Goal: Information Seeking & Learning: Learn about a topic

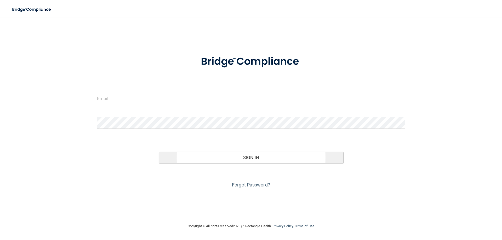
type input "[EMAIL_ADDRESS][DOMAIN_NAME]"
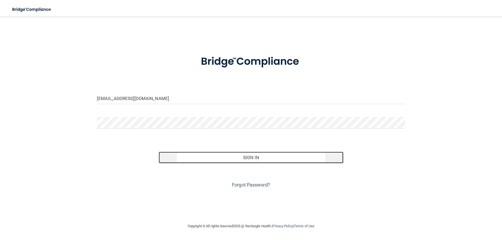
click at [268, 159] on button "Sign In" at bounding box center [251, 158] width 185 height 12
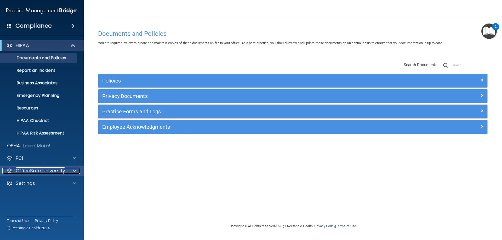
click at [75, 170] on span at bounding box center [74, 171] width 3 height 6
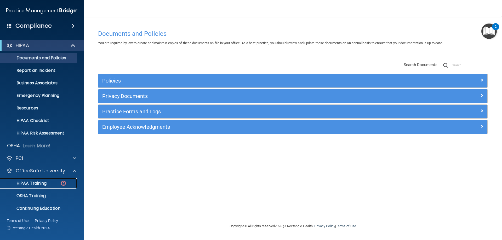
click at [52, 184] on div "HIPAA Training" at bounding box center [38, 183] width 71 height 5
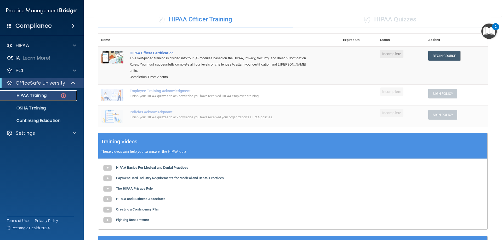
scroll to position [16, 0]
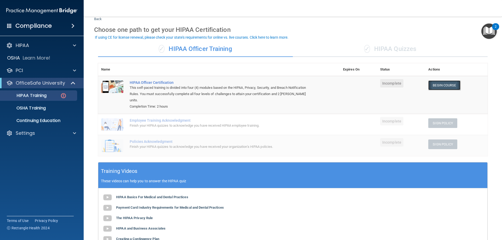
click at [451, 84] on link "Begin Course" at bounding box center [444, 86] width 32 height 10
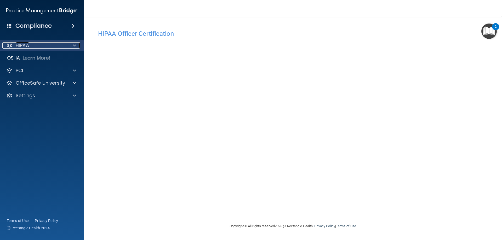
click at [68, 46] on div at bounding box center [73, 45] width 13 height 6
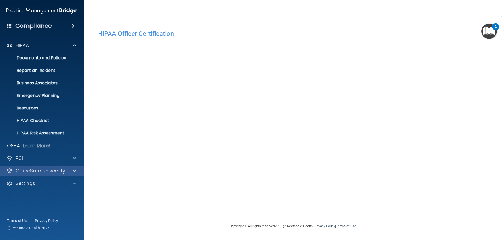
click at [32, 175] on div "OfficeSafe University" at bounding box center [42, 171] width 84 height 10
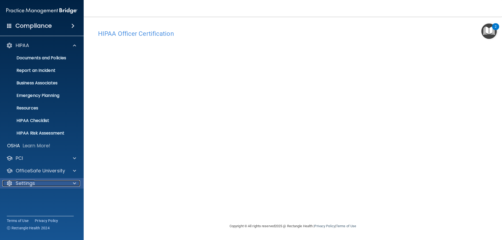
click at [32, 183] on p "Settings" at bounding box center [25, 183] width 19 height 6
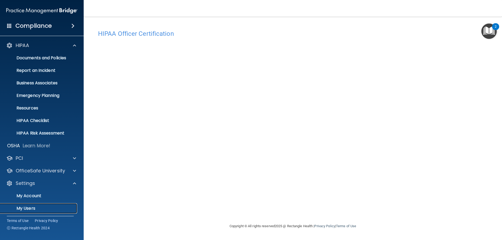
click at [31, 206] on p "My Users" at bounding box center [38, 208] width 71 height 5
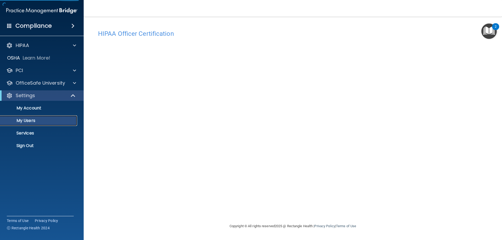
select select "20"
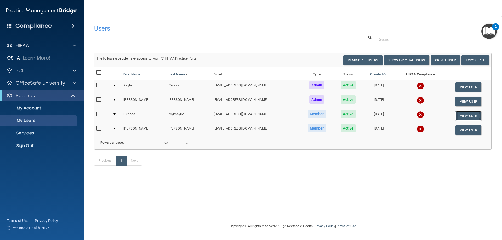
click at [461, 117] on button "View User" at bounding box center [469, 116] width 26 height 10
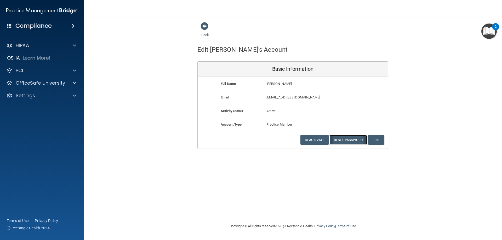
click at [348, 139] on button "Reset Password" at bounding box center [348, 140] width 38 height 10
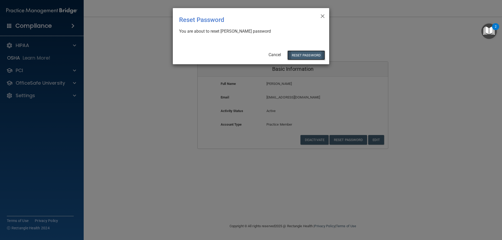
click at [302, 52] on button "Reset Password" at bounding box center [306, 55] width 38 height 10
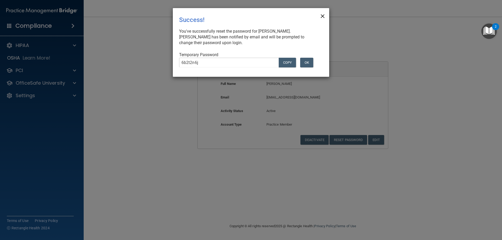
click at [321, 17] on span "×" at bounding box center [322, 15] width 5 height 10
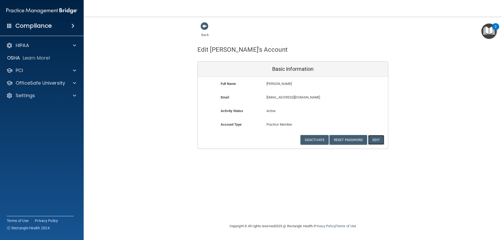
click at [379, 139] on button "Edit" at bounding box center [376, 140] width 16 height 10
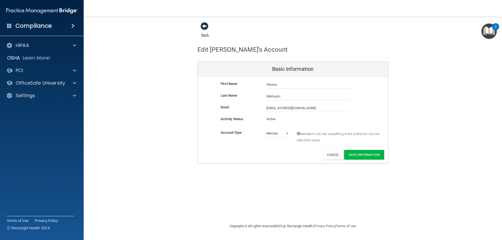
click at [204, 26] on span at bounding box center [205, 26] width 8 height 8
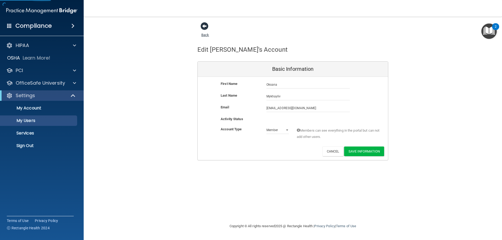
click at [205, 29] on span at bounding box center [205, 26] width 8 height 8
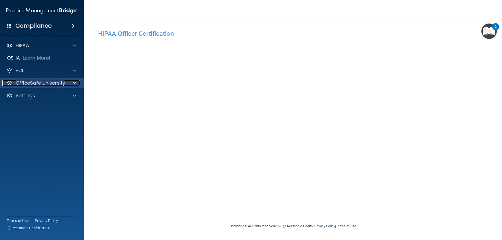
click at [74, 85] on span at bounding box center [74, 83] width 3 height 6
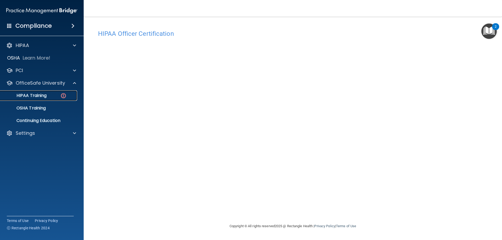
click at [47, 97] on p "HIPAA Training" at bounding box center [24, 95] width 43 height 5
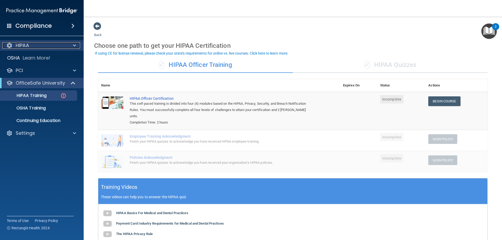
click at [72, 45] on div at bounding box center [73, 45] width 13 height 6
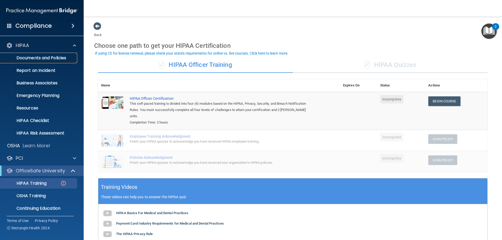
click at [55, 61] on p "Documents and Policies" at bounding box center [38, 57] width 71 height 5
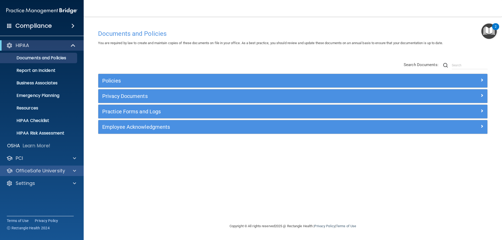
click at [65, 167] on div "OfficeSafe University" at bounding box center [42, 171] width 84 height 10
click at [75, 172] on span at bounding box center [74, 171] width 3 height 6
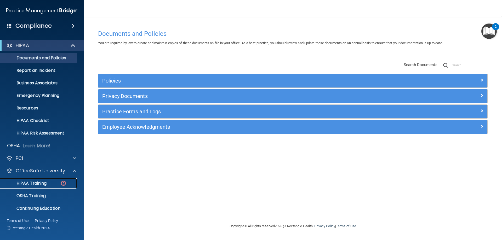
click at [45, 183] on p "HIPAA Training" at bounding box center [24, 183] width 43 height 5
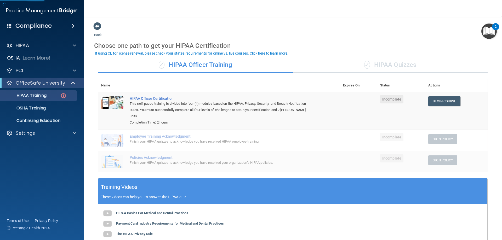
click at [386, 67] on div "✓ HIPAA Quizzes" at bounding box center [390, 65] width 195 height 16
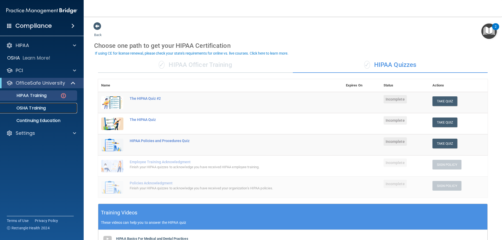
click at [47, 110] on div "OSHA Training" at bounding box center [38, 108] width 71 height 5
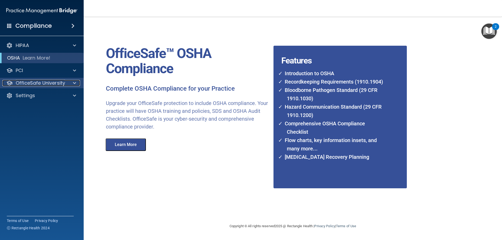
click at [72, 86] on div at bounding box center [73, 83] width 13 height 6
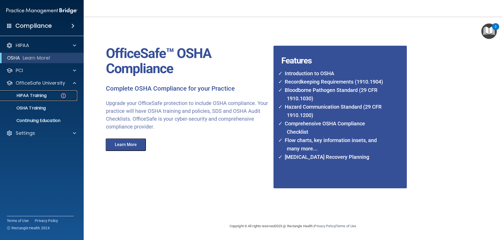
click at [61, 98] on img at bounding box center [63, 96] width 7 height 7
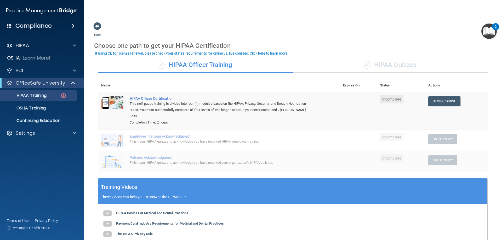
click at [398, 67] on div "✓ HIPAA Quizzes" at bounding box center [390, 65] width 195 height 16
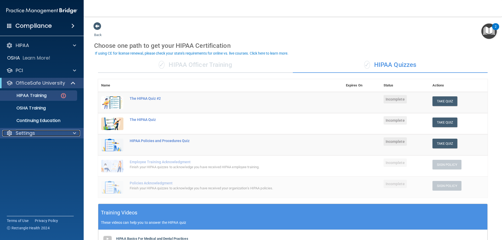
click at [72, 135] on div at bounding box center [73, 133] width 13 height 6
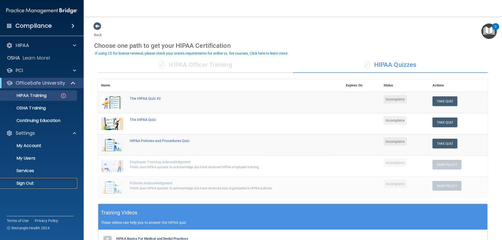
click at [24, 183] on p "Sign Out" at bounding box center [38, 183] width 71 height 5
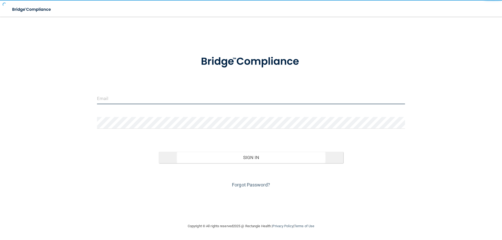
type input "[EMAIL_ADDRESS][DOMAIN_NAME]"
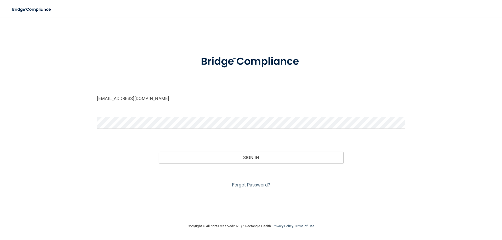
click at [56, 103] on div "[EMAIL_ADDRESS][DOMAIN_NAME] Invalid email/password. You don't have permission …" at bounding box center [250, 120] width 481 height 196
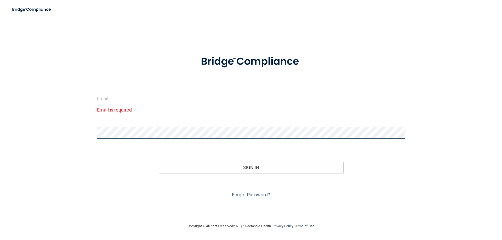
click at [55, 130] on div "Email is required Invalid email/password. You don't have permission to access t…" at bounding box center [250, 120] width 481 height 196
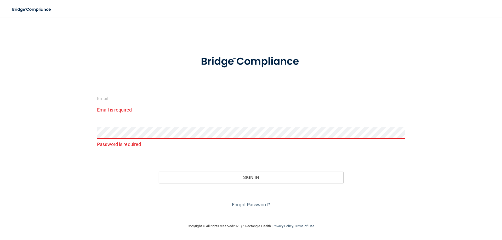
click at [117, 102] on input "email" at bounding box center [251, 99] width 308 height 12
type input "[EMAIL_ADDRESS][DOMAIN_NAME]"
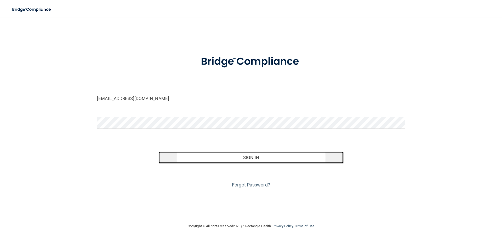
click at [251, 154] on button "Sign In" at bounding box center [251, 158] width 185 height 12
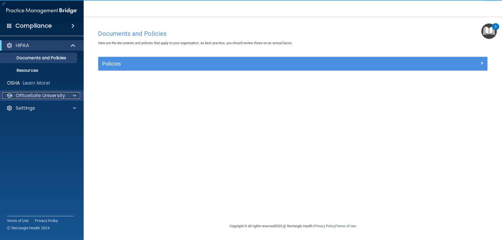
click at [67, 95] on div at bounding box center [73, 96] width 13 height 6
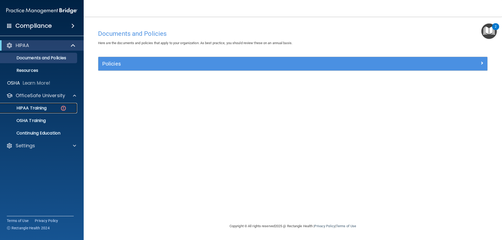
click at [64, 109] on img at bounding box center [63, 108] width 7 height 7
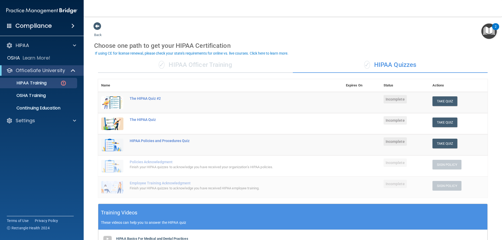
click at [399, 70] on div "✓ HIPAA Quizzes" at bounding box center [390, 65] width 195 height 16
click at [445, 104] on button "Take Quiz" at bounding box center [444, 101] width 25 height 10
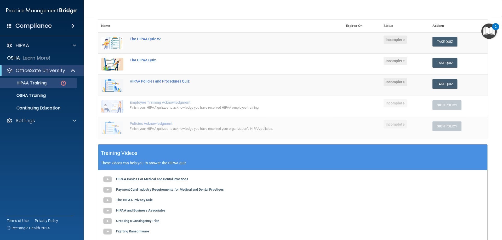
scroll to position [48, 0]
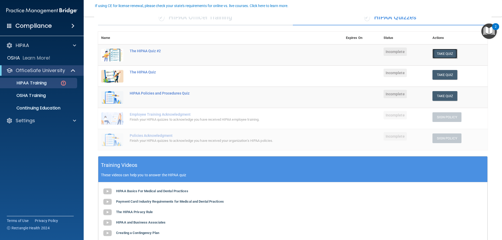
click at [447, 56] on button "Take Quiz" at bounding box center [444, 54] width 25 height 10
